Goal: Task Accomplishment & Management: Use online tool/utility

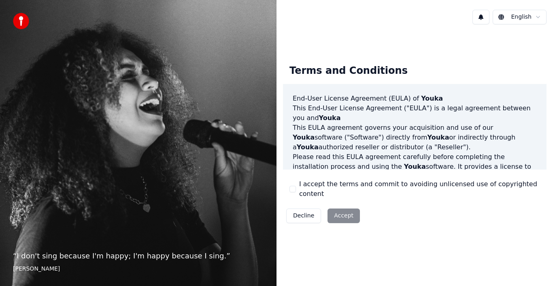
click at [293, 189] on button "I accept the terms and commit to avoiding unlicensed use of copyrighted content" at bounding box center [293, 189] width 6 height 6
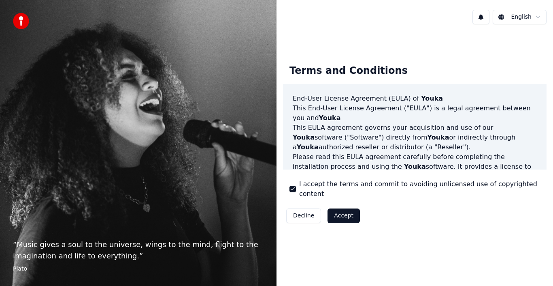
click at [344, 212] on button "Accept" at bounding box center [344, 215] width 32 height 15
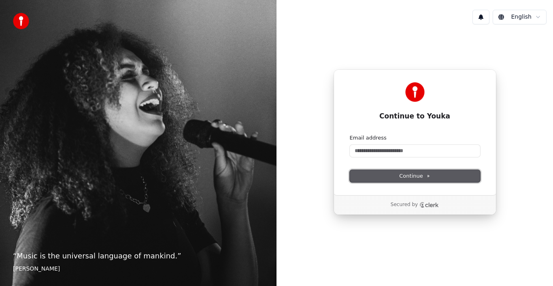
click at [429, 173] on span "Continue" at bounding box center [414, 175] width 31 height 7
click at [469, 177] on button "Continue" at bounding box center [415, 176] width 130 height 12
click at [425, 202] on icon "Clerk logo" at bounding box center [429, 205] width 19 height 6
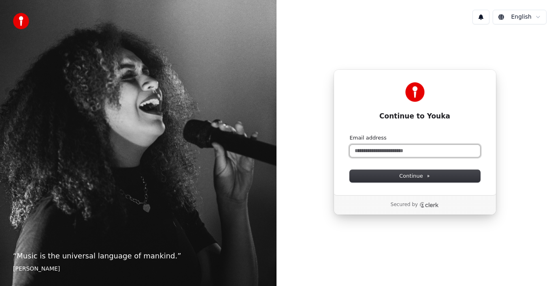
click at [409, 153] on input "Email address" at bounding box center [415, 151] width 130 height 12
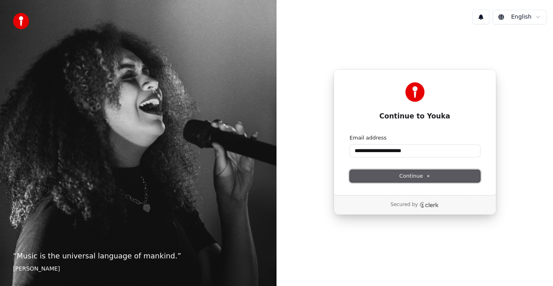
click at [397, 173] on button "Continue" at bounding box center [415, 176] width 130 height 12
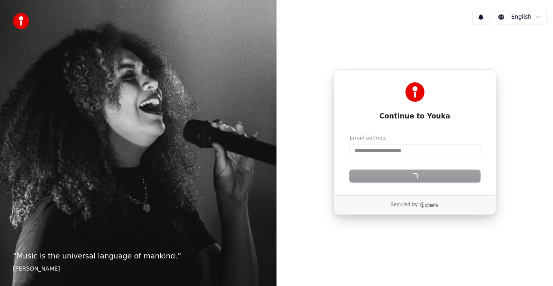
type input "**********"
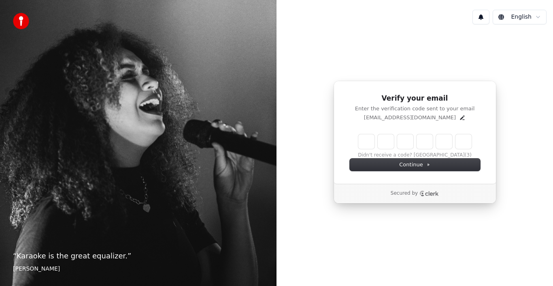
click at [363, 145] on input "Enter verification code" at bounding box center [414, 141] width 113 height 15
type input "******"
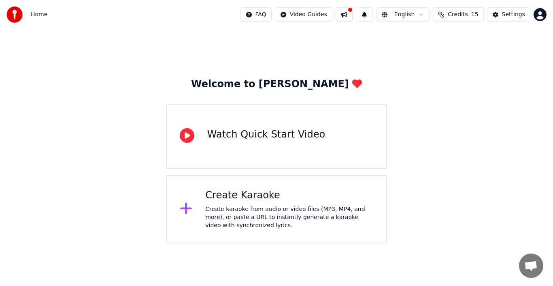
click at [234, 203] on div "Create Karaoke Create karaoke from audio or video files (MP3, MP4, and more), o…" at bounding box center [289, 209] width 168 height 41
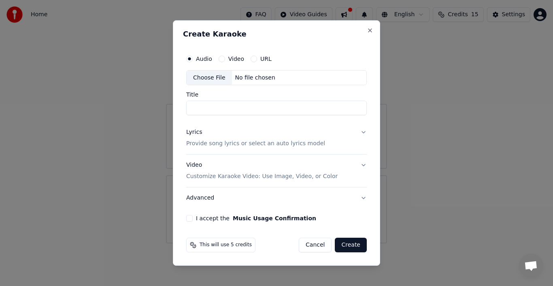
click at [219, 60] on button "Video" at bounding box center [222, 58] width 6 height 6
click at [353, 243] on button "Create" at bounding box center [351, 244] width 32 height 15
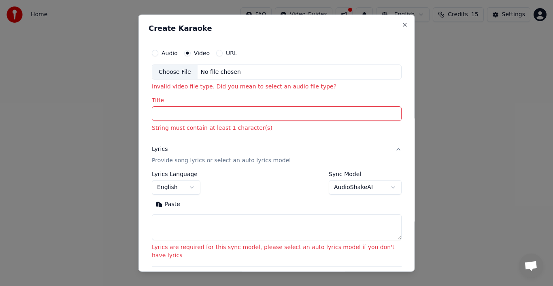
click at [239, 115] on input "Title" at bounding box center [277, 113] width 250 height 15
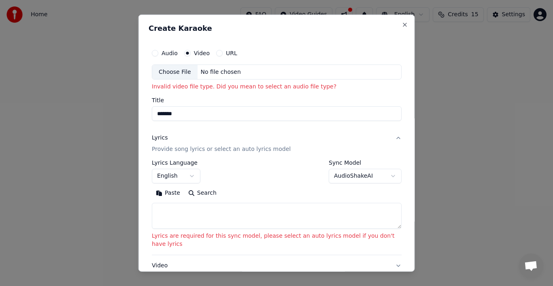
type input "*******"
click at [152, 186] on button "Paste" at bounding box center [168, 192] width 32 height 13
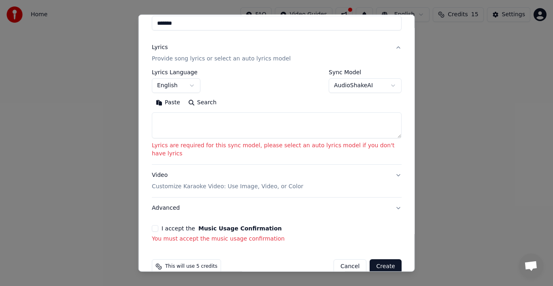
scroll to position [98, 0]
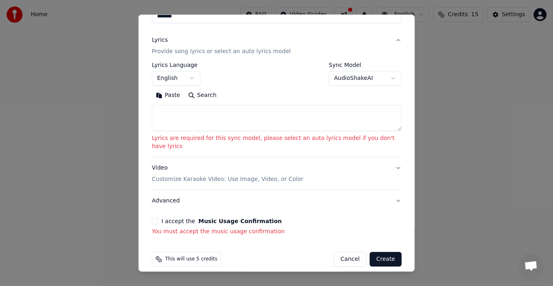
click at [379, 252] on button "Create" at bounding box center [386, 259] width 32 height 15
click at [380, 252] on button "Create" at bounding box center [386, 259] width 32 height 15
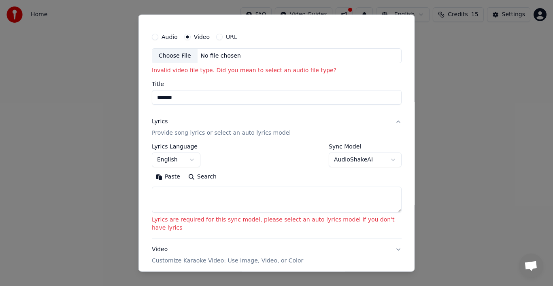
scroll to position [0, 0]
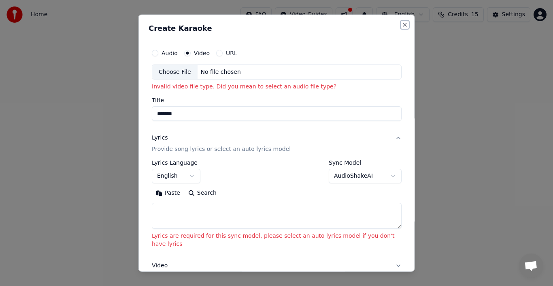
click at [402, 26] on button "Close" at bounding box center [405, 24] width 6 height 6
select select
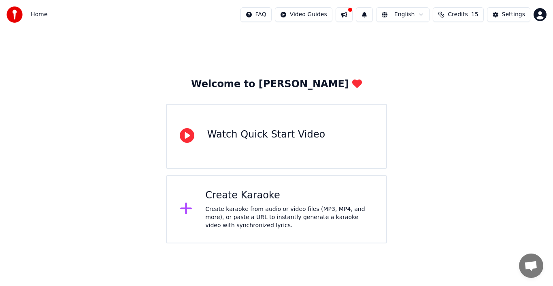
click at [238, 135] on div "Watch Quick Start Video" at bounding box center [266, 134] width 118 height 13
